Goal: Task Accomplishment & Management: Manage account settings

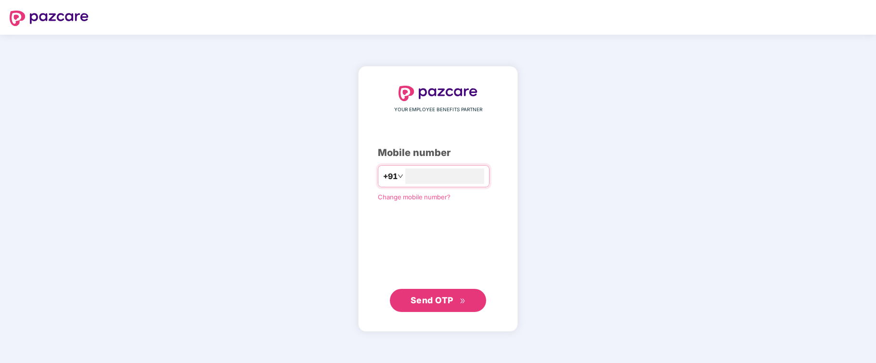
type input "**********"
click at [424, 301] on span "Send OTP" at bounding box center [432, 300] width 43 height 10
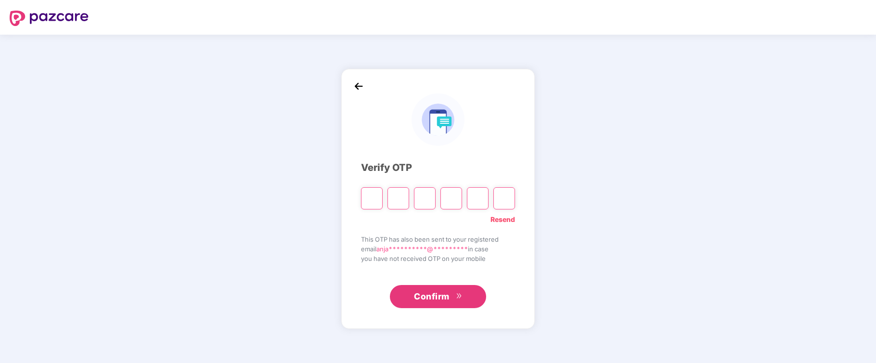
type input "*"
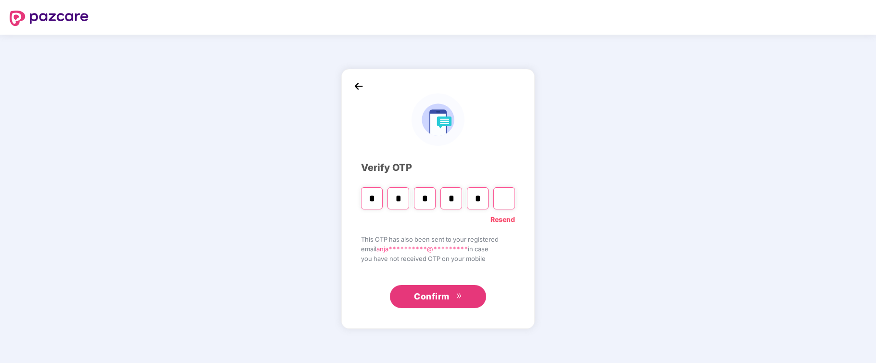
type input "*"
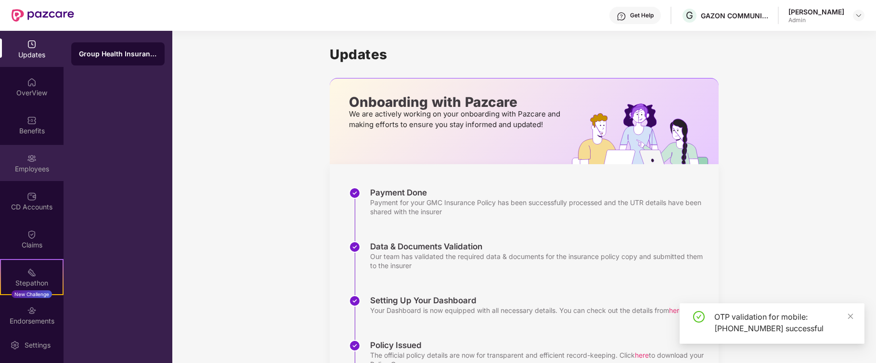
click at [33, 162] on img at bounding box center [32, 159] width 10 height 10
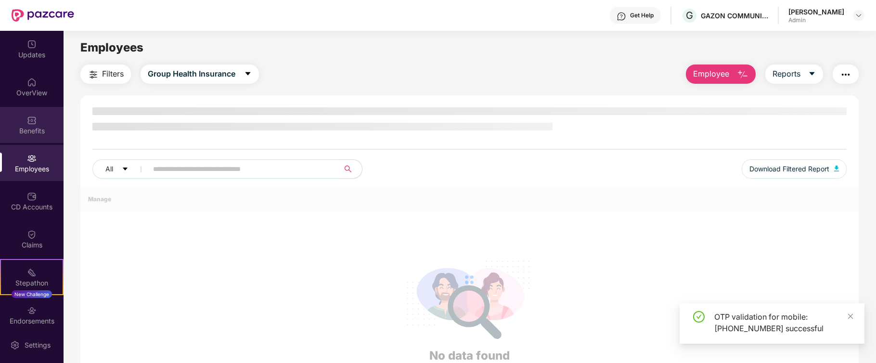
click at [28, 122] on img at bounding box center [32, 120] width 10 height 10
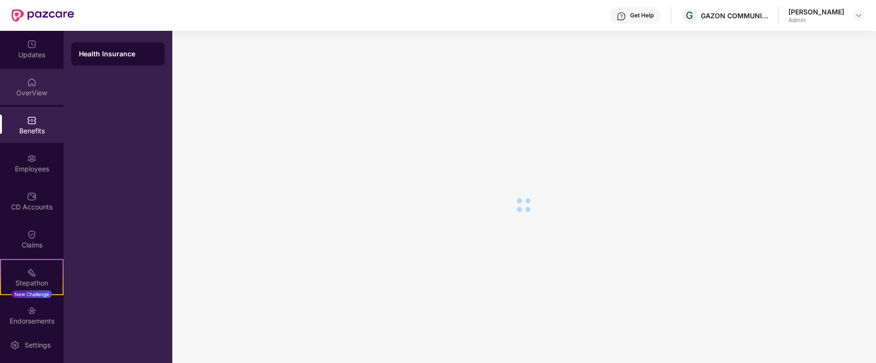
click at [29, 85] on img at bounding box center [32, 82] width 10 height 10
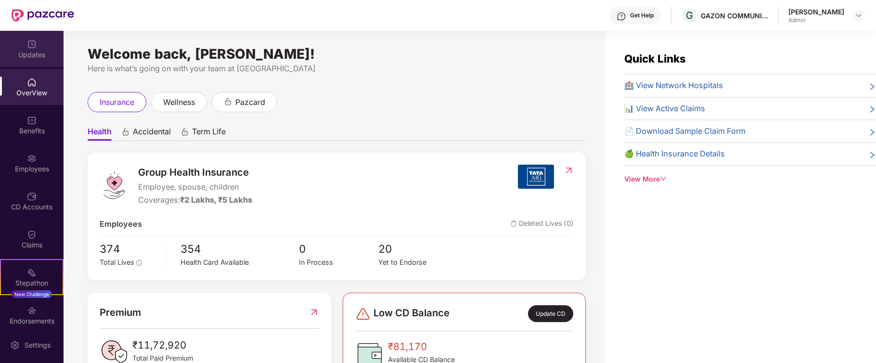
click at [27, 52] on div "Updates" at bounding box center [32, 55] width 64 height 10
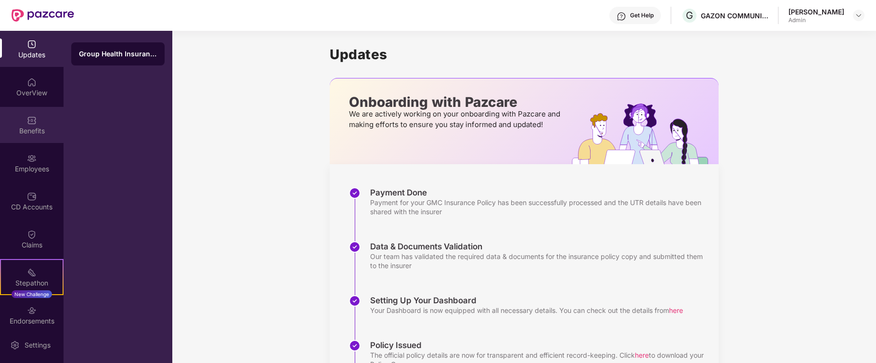
click at [27, 126] on div "Benefits" at bounding box center [32, 131] width 64 height 10
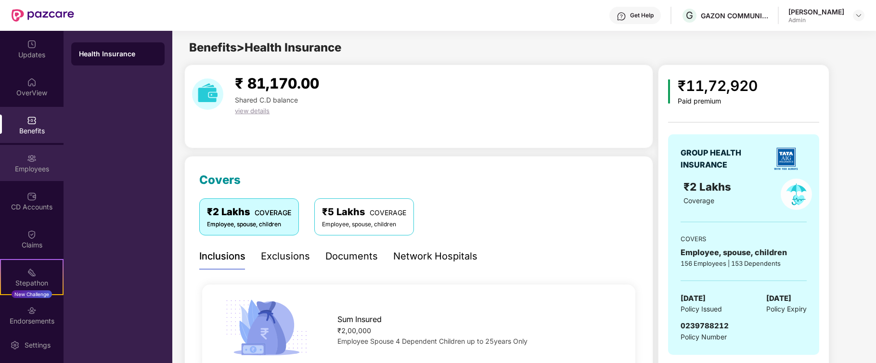
click at [31, 162] on img at bounding box center [32, 159] width 10 height 10
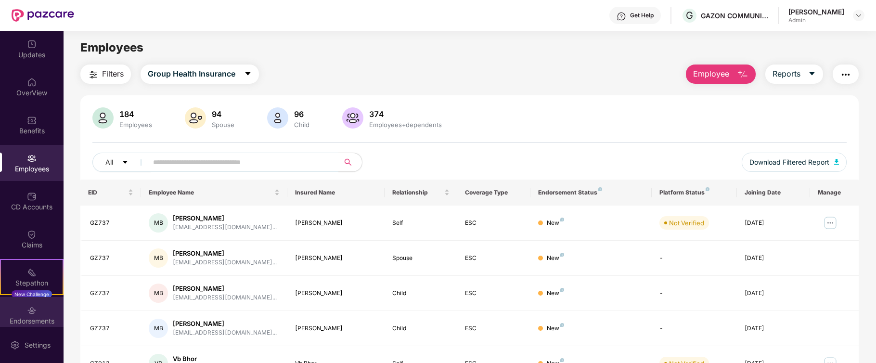
click at [29, 312] on img at bounding box center [32, 311] width 10 height 10
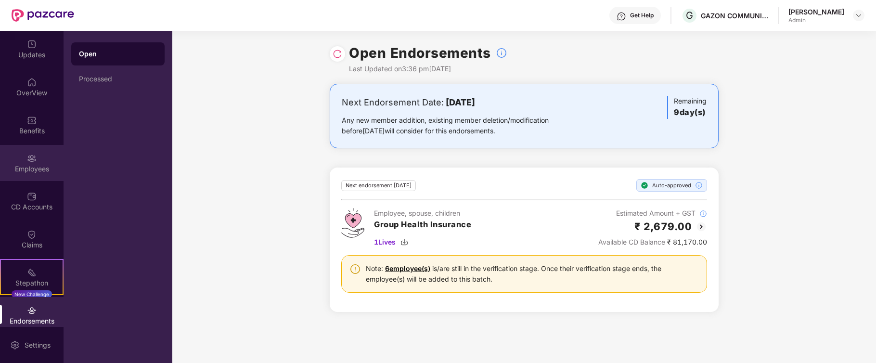
click at [33, 162] on img at bounding box center [32, 159] width 10 height 10
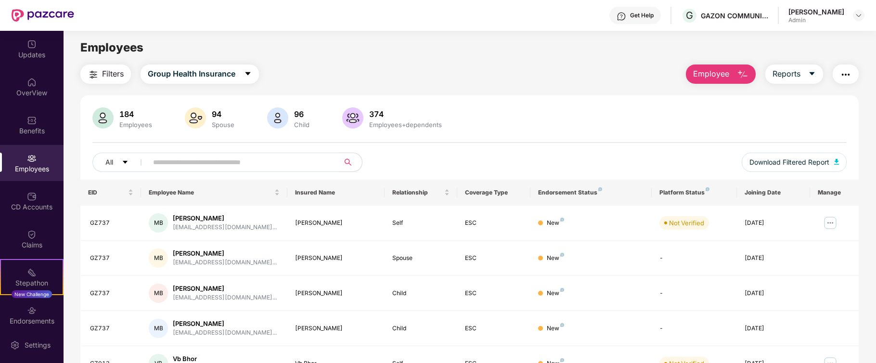
click at [166, 156] on input "text" at bounding box center [239, 162] width 173 height 14
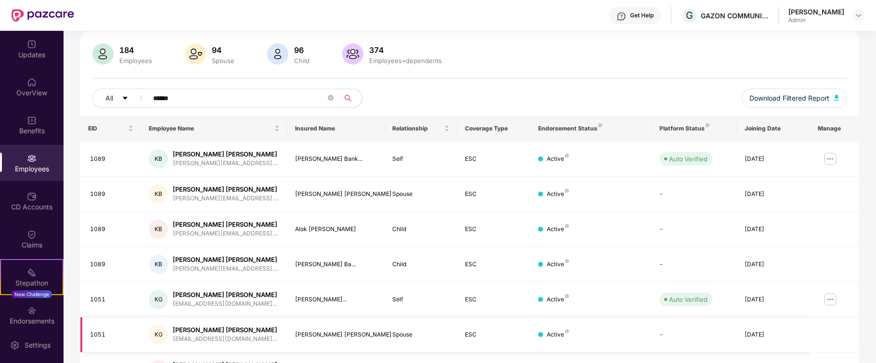
scroll to position [128, 0]
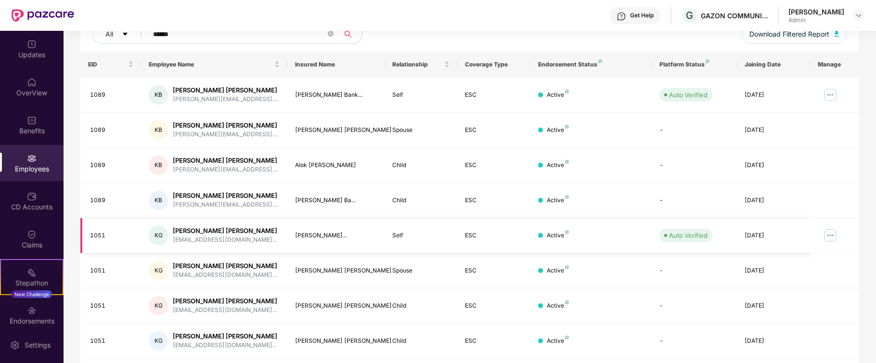
type input "******"
click at [831, 235] on img at bounding box center [829, 235] width 15 height 15
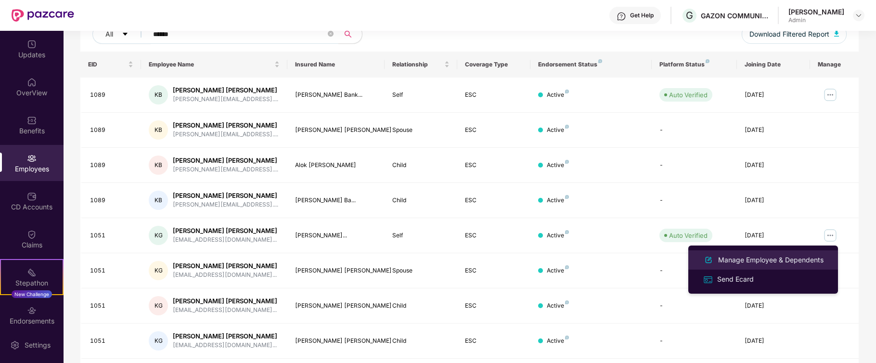
click at [765, 258] on div "Manage Employee & Dependents" at bounding box center [770, 260] width 109 height 11
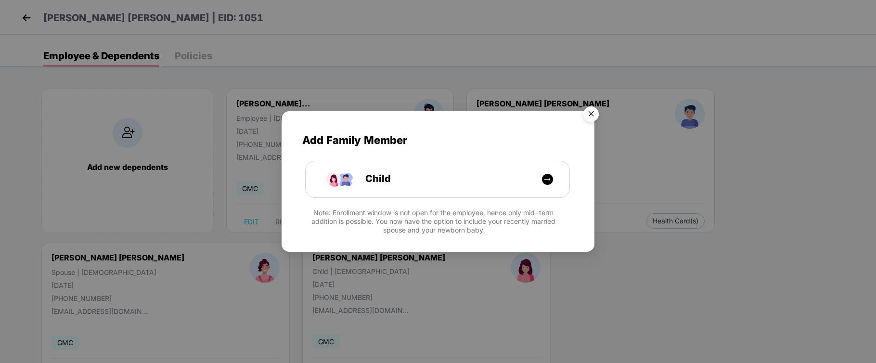
click at [591, 113] on img "Close" at bounding box center [590, 115] width 27 height 27
